Goal: Find specific page/section: Find specific page/section

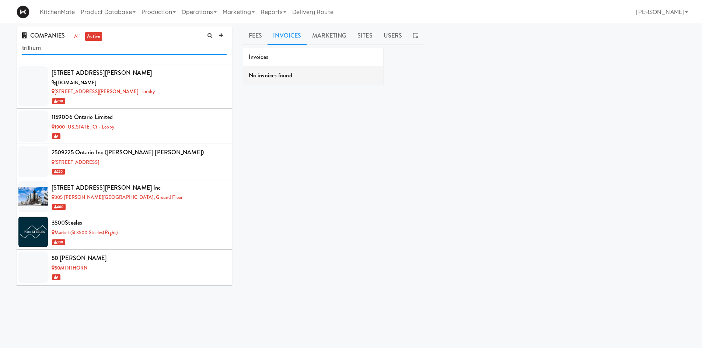
scroll to position [4355, 0]
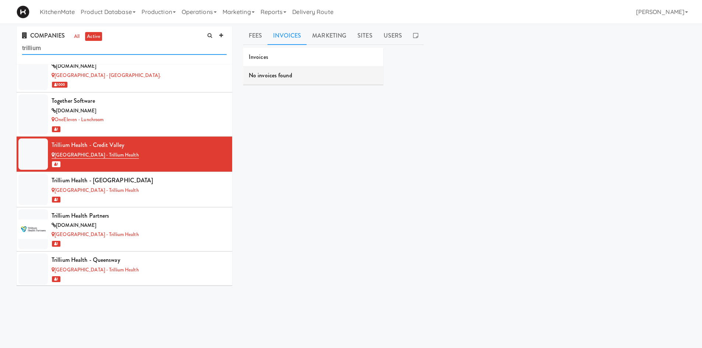
click at [97, 51] on input "trillium" at bounding box center [124, 48] width 205 height 14
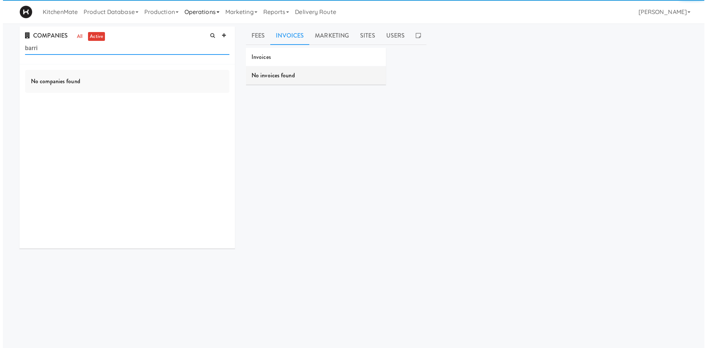
scroll to position [0, 0]
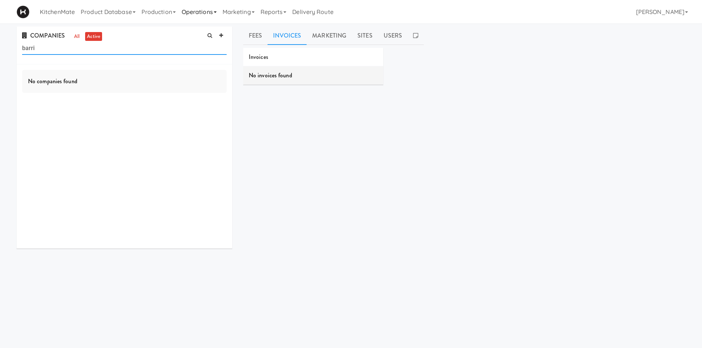
type input "barri"
click at [198, 13] on link "Operations" at bounding box center [199, 12] width 41 height 24
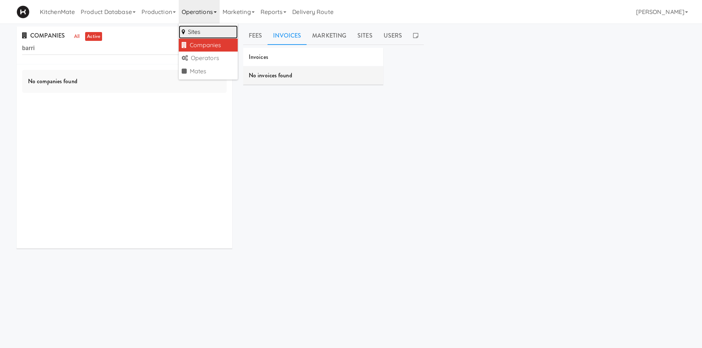
click at [205, 35] on link "Sites" at bounding box center [208, 31] width 59 height 13
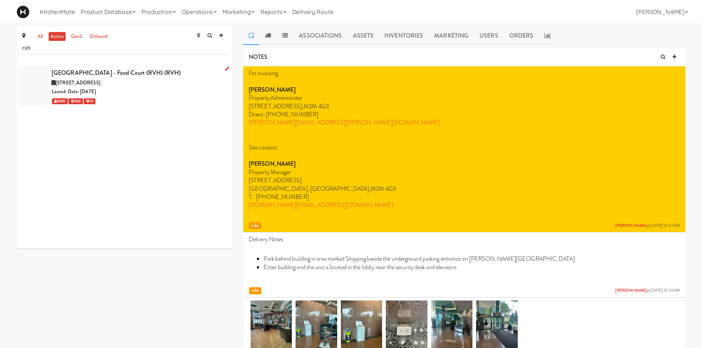
click at [123, 86] on div "[STREET_ADDRESS]" at bounding box center [139, 82] width 175 height 9
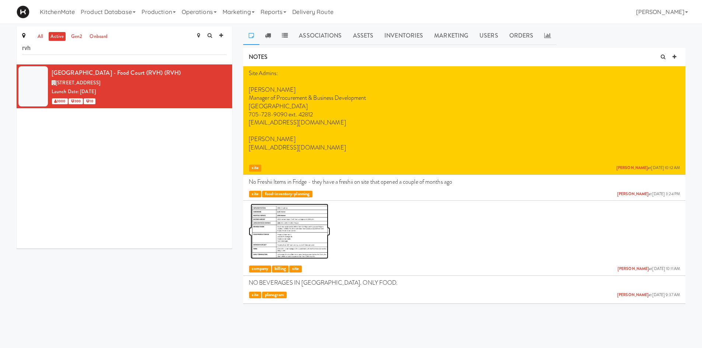
click at [264, 231] on img at bounding box center [290, 231] width 78 height 55
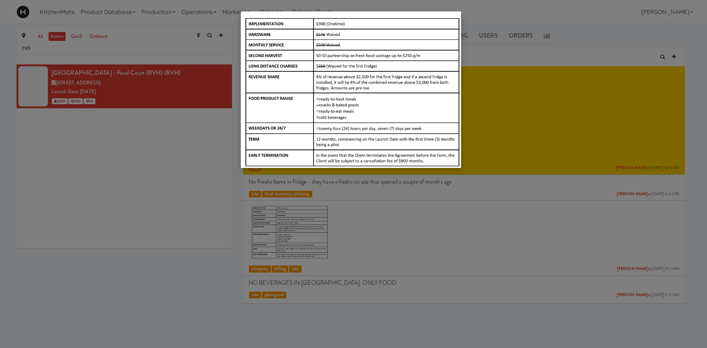
click at [576, 56] on div at bounding box center [353, 174] width 707 height 348
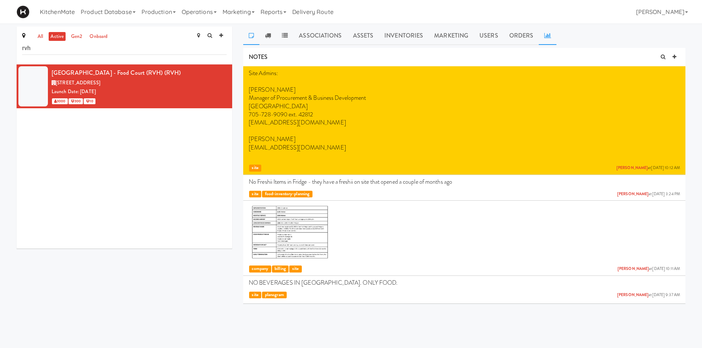
click at [546, 38] on icon at bounding box center [547, 35] width 7 height 6
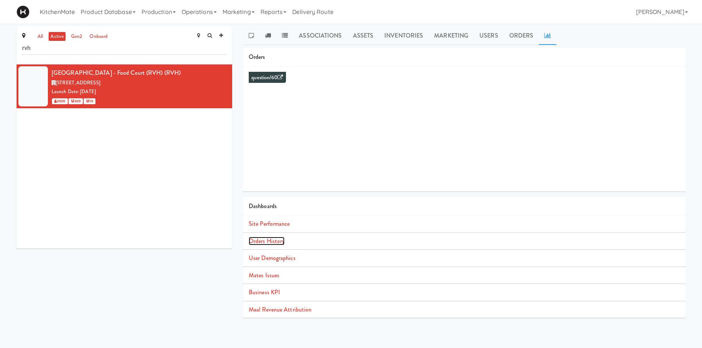
click at [273, 242] on link "Orders History" at bounding box center [267, 241] width 36 height 8
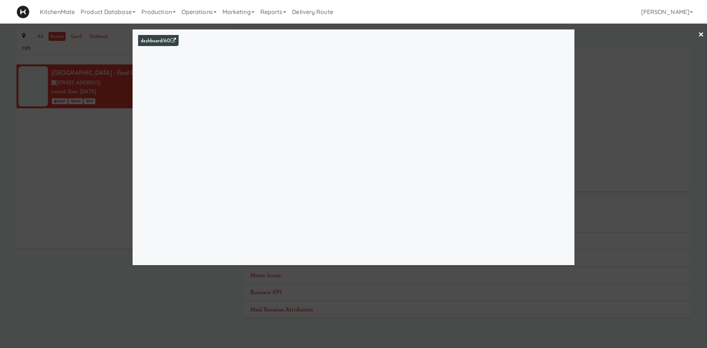
click at [702, 38] on link "×" at bounding box center [702, 35] width 6 height 23
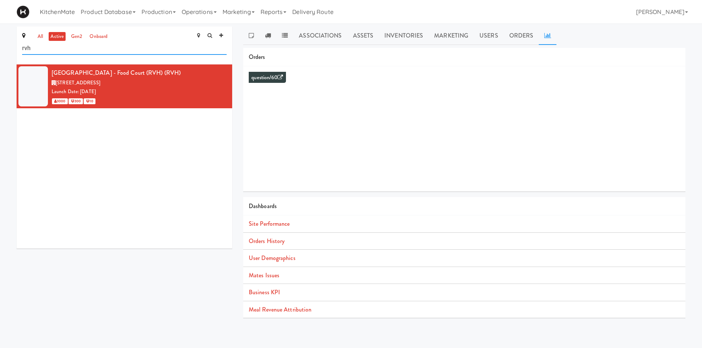
click at [50, 45] on input "rvh" at bounding box center [124, 48] width 205 height 14
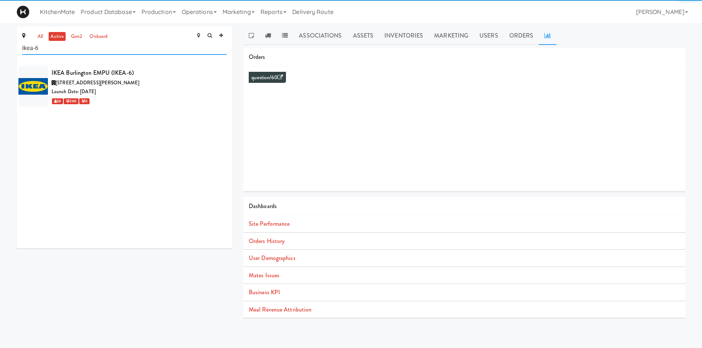
type input "ikea-6"
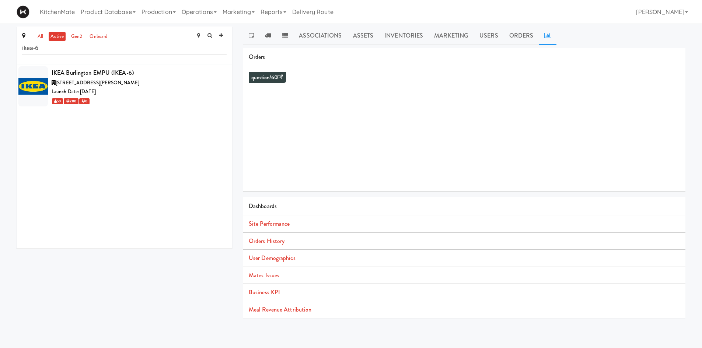
click at [84, 86] on div "[STREET_ADDRESS][PERSON_NAME]" at bounding box center [139, 82] width 175 height 9
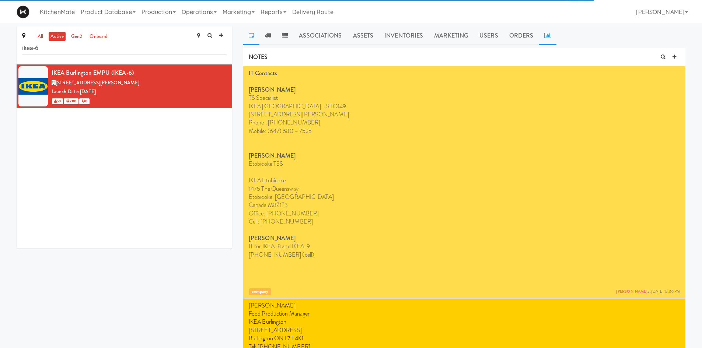
click at [545, 34] on icon at bounding box center [547, 35] width 7 height 6
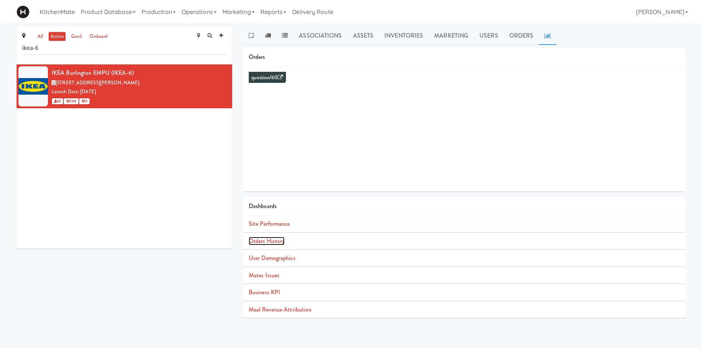
click at [279, 237] on link "Orders History" at bounding box center [267, 241] width 36 height 8
